Goal: Information Seeking & Learning: Find specific page/section

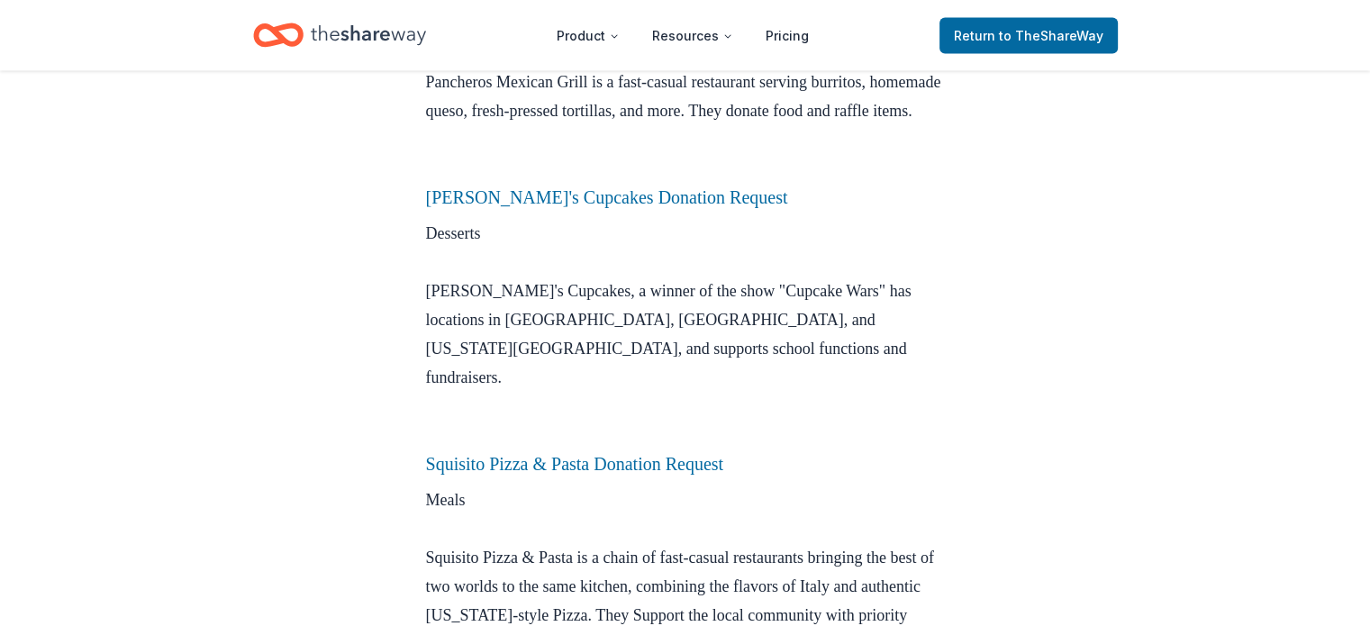
scroll to position [3509, 0]
click at [675, 186] on link "[PERSON_NAME]'s Cupcakes Donation Request" at bounding box center [607, 196] width 362 height 20
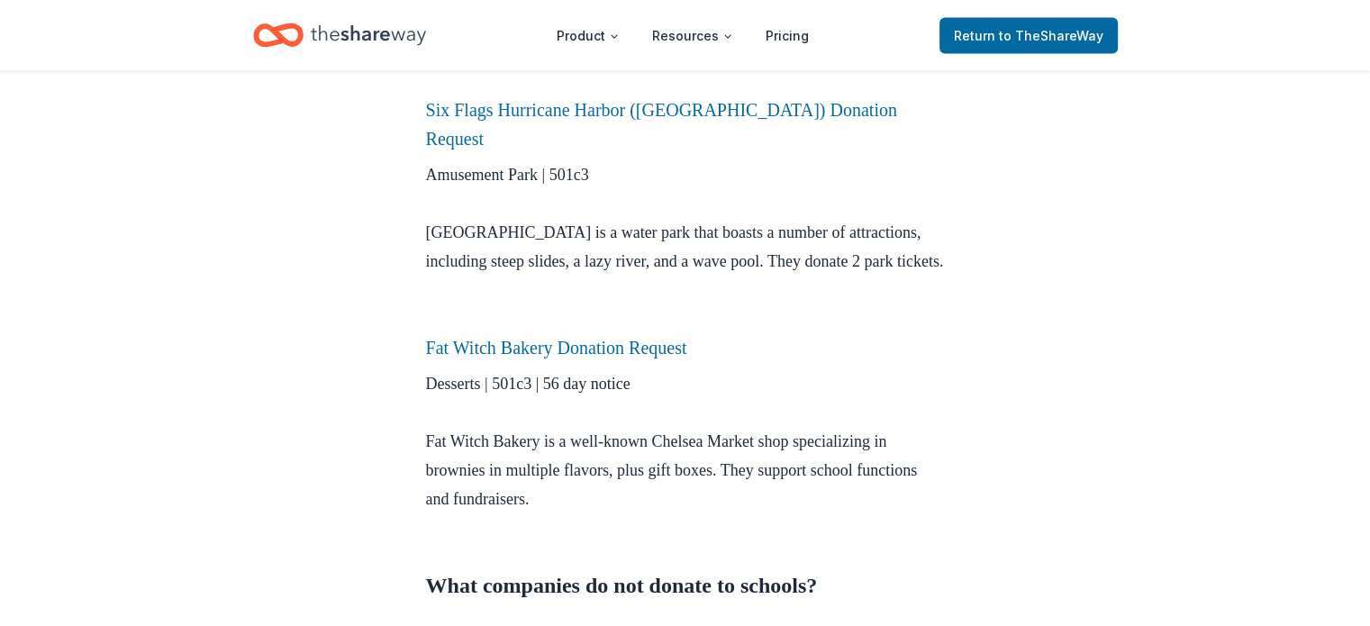
scroll to position [4130, 0]
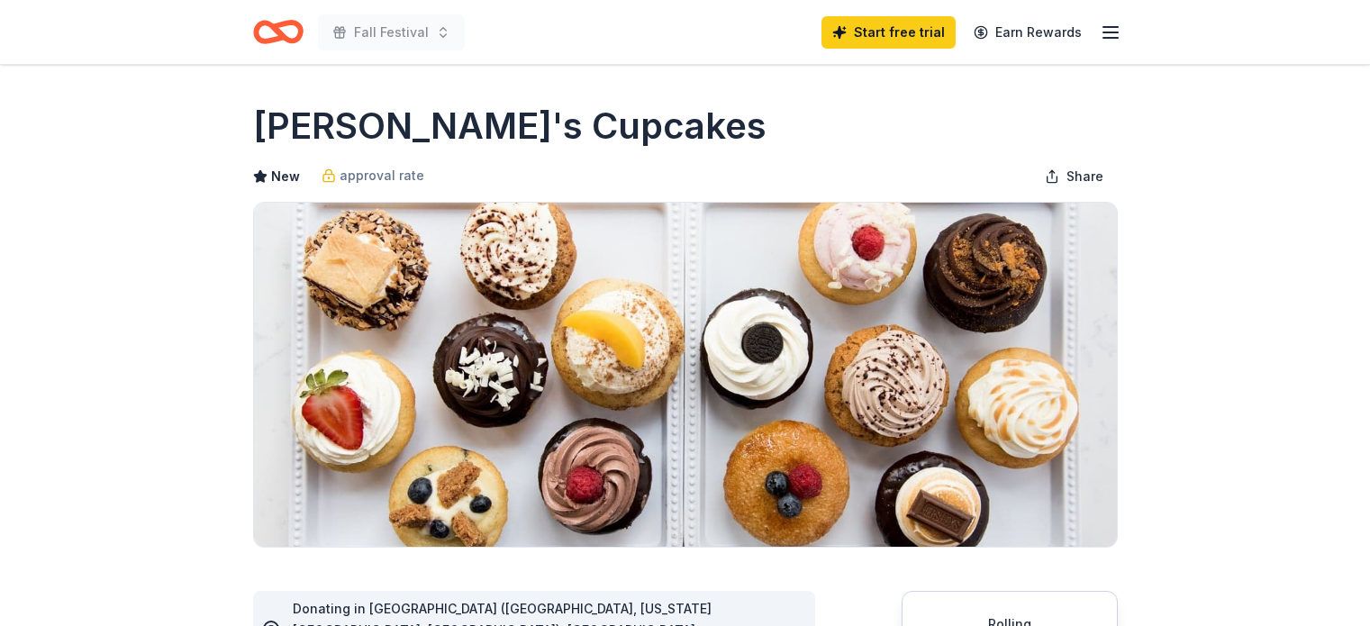
scroll to position [303, 0]
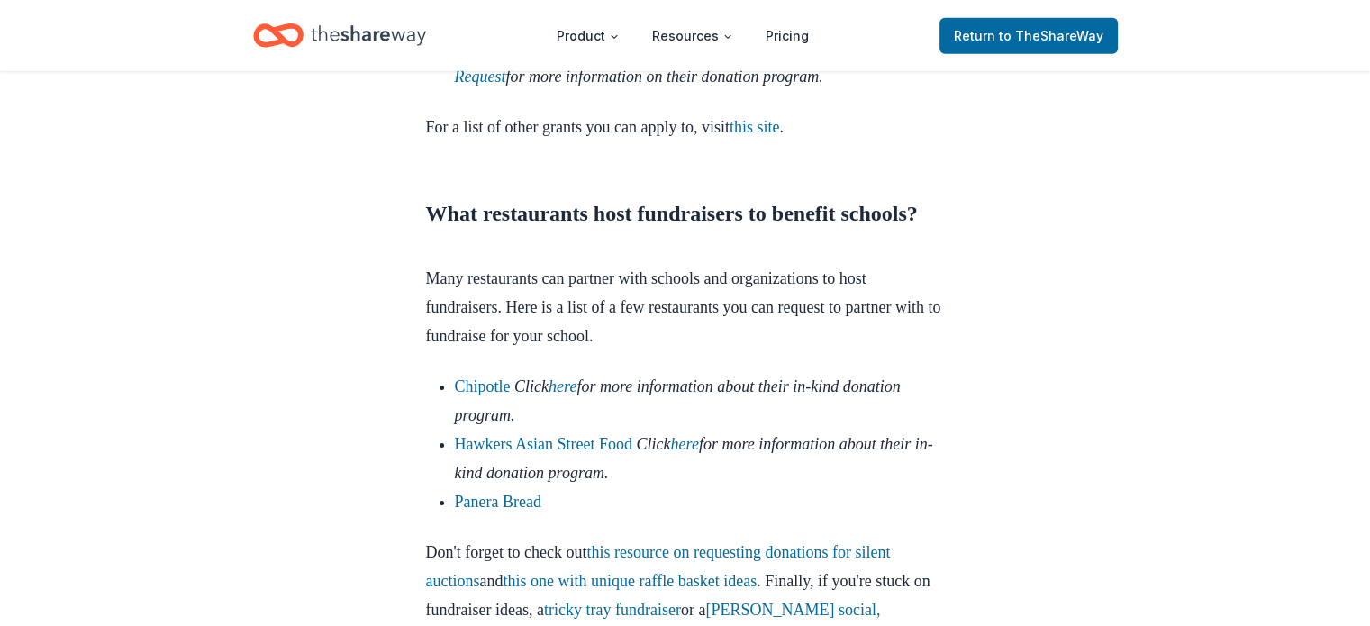
scroll to position [5690, 0]
